Goal: Check status: Check status

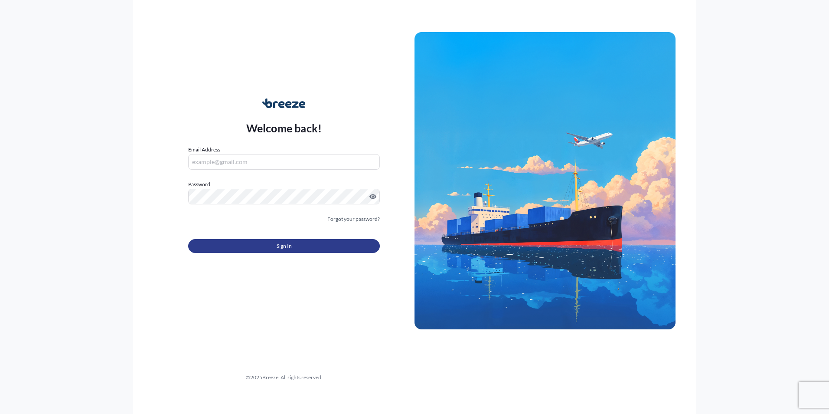
type input "[PERSON_NAME][EMAIL_ADDRESS][PERSON_NAME][DOMAIN_NAME]"
click at [293, 245] on button "Sign In" at bounding box center [284, 246] width 192 height 14
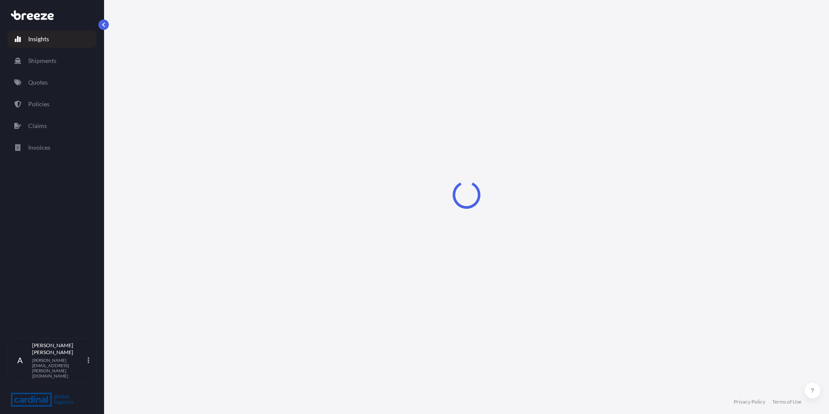
select select "2025"
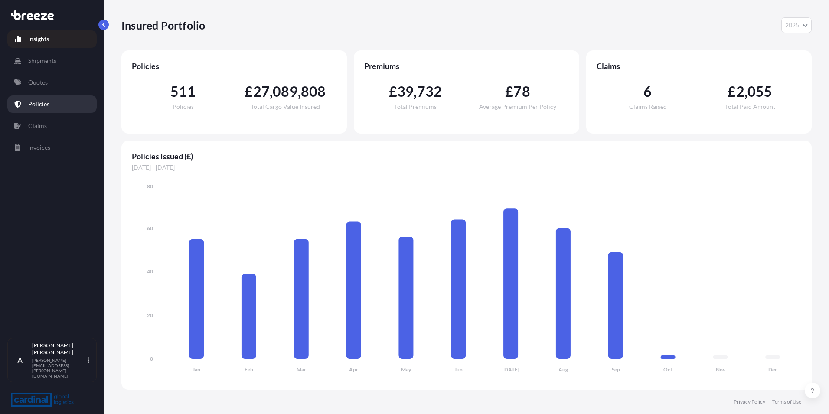
click at [38, 105] on p "Policies" at bounding box center [38, 104] width 21 height 9
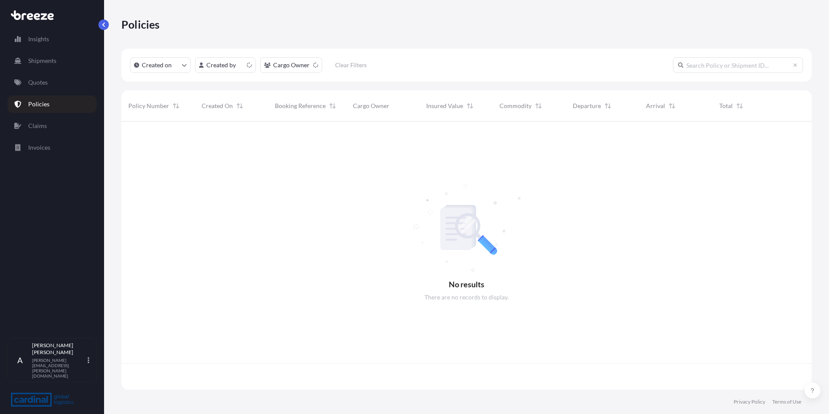
scroll to position [266, 684]
click at [232, 66] on html "Insights Shipments Quotes Policies Claims Invoices A [PERSON_NAME] [PERSON_NAME…" at bounding box center [414, 207] width 829 height 414
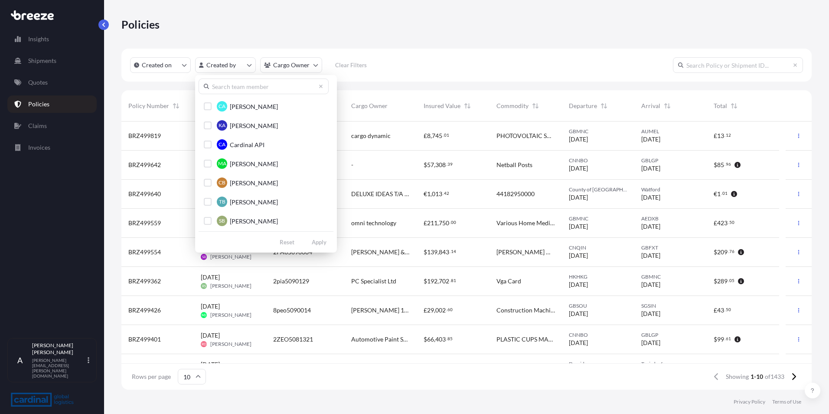
click at [232, 89] on input "text" at bounding box center [264, 87] width 130 height 16
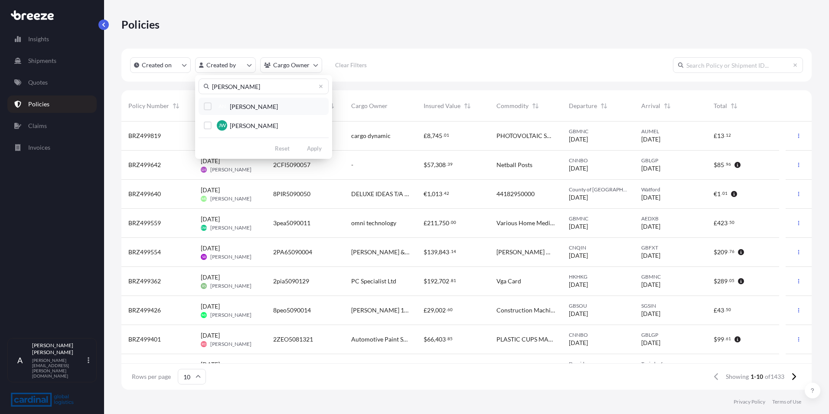
type input "[PERSON_NAME]"
click at [231, 107] on span "[PERSON_NAME]" at bounding box center [254, 106] width 48 height 9
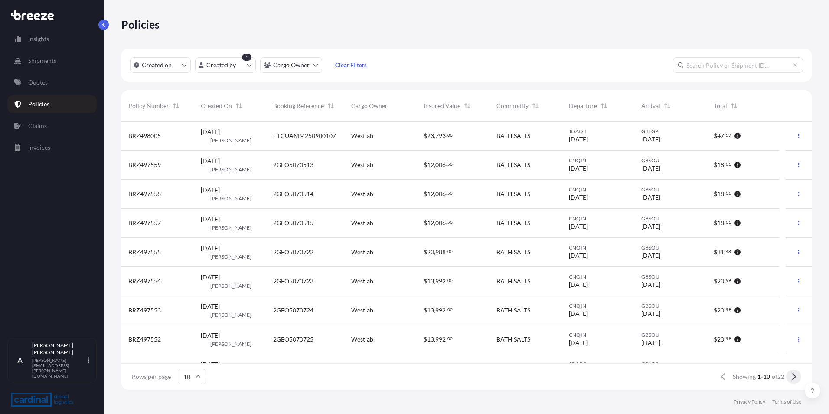
click at [795, 376] on icon at bounding box center [794, 376] width 4 height 7
click at [288, 164] on span "HLCUAMM250706184" at bounding box center [304, 164] width 63 height 9
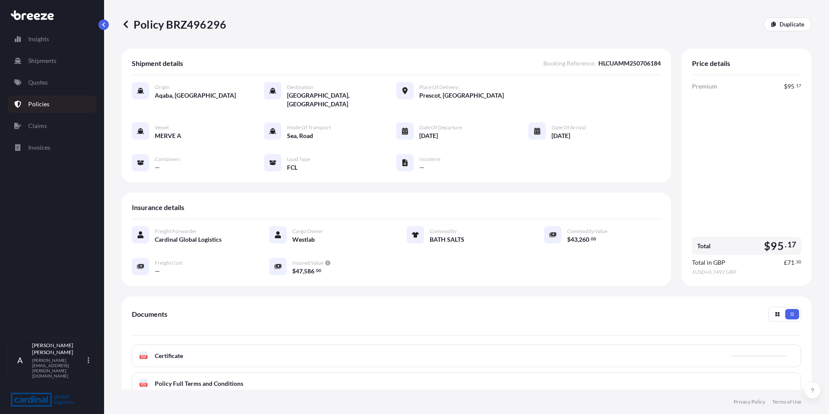
click at [320, 31] on div "Policy BRZ496296 Duplicate" at bounding box center [466, 24] width 691 height 49
click at [39, 102] on p "Policies" at bounding box center [38, 104] width 21 height 9
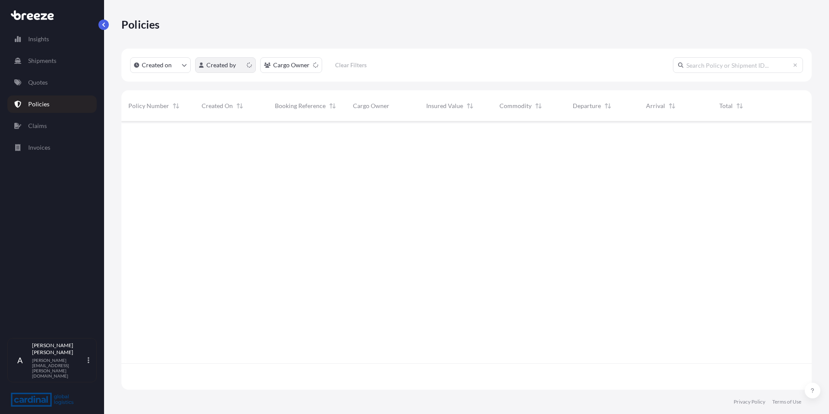
scroll to position [266, 684]
click at [224, 65] on p "Created by" at bounding box center [220, 65] width 29 height 9
click at [222, 66] on html "Insights Shipments Quotes Policies Claims Invoices A [PERSON_NAME] [PERSON_NAME…" at bounding box center [414, 207] width 829 height 414
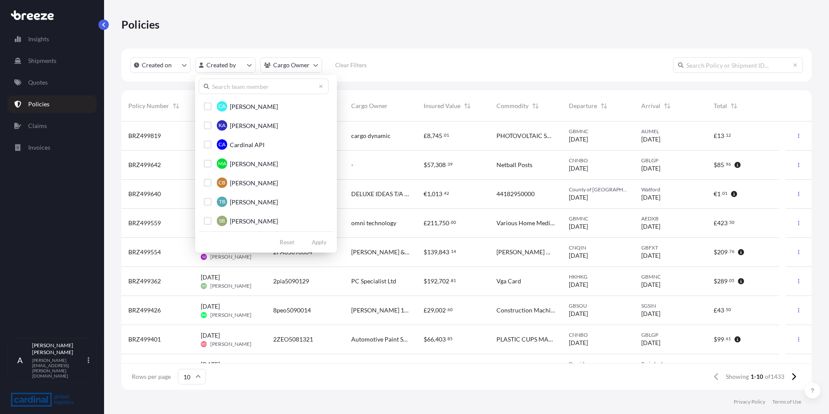
click at [226, 88] on input "text" at bounding box center [264, 87] width 130 height 16
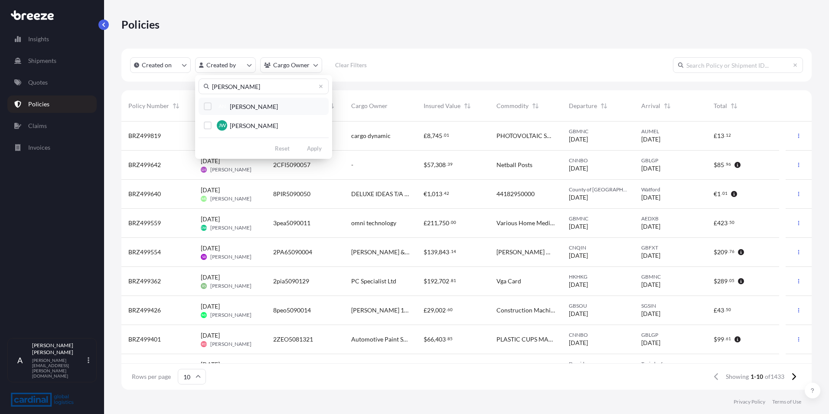
type input "[PERSON_NAME]"
click at [209, 104] on div "Select Option" at bounding box center [208, 106] width 8 height 8
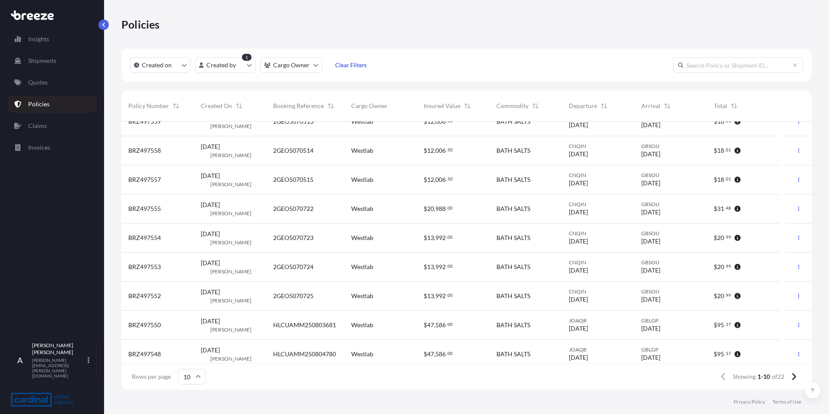
scroll to position [49, 0]
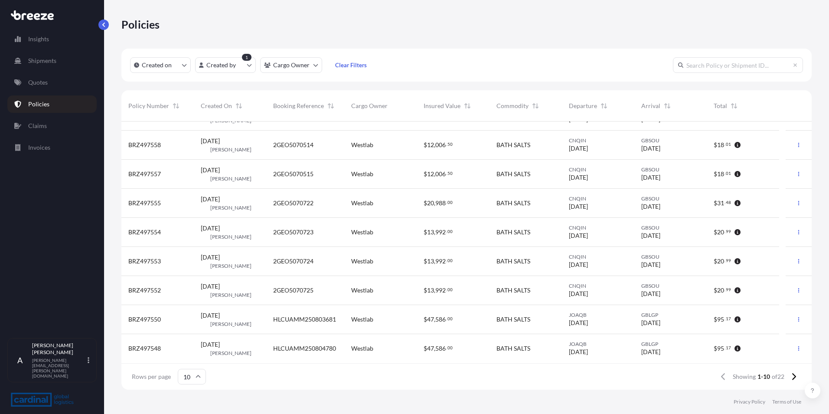
click at [301, 319] on span "HLCUAMM250803681" at bounding box center [304, 319] width 63 height 9
